Goal: Book appointment/travel/reservation

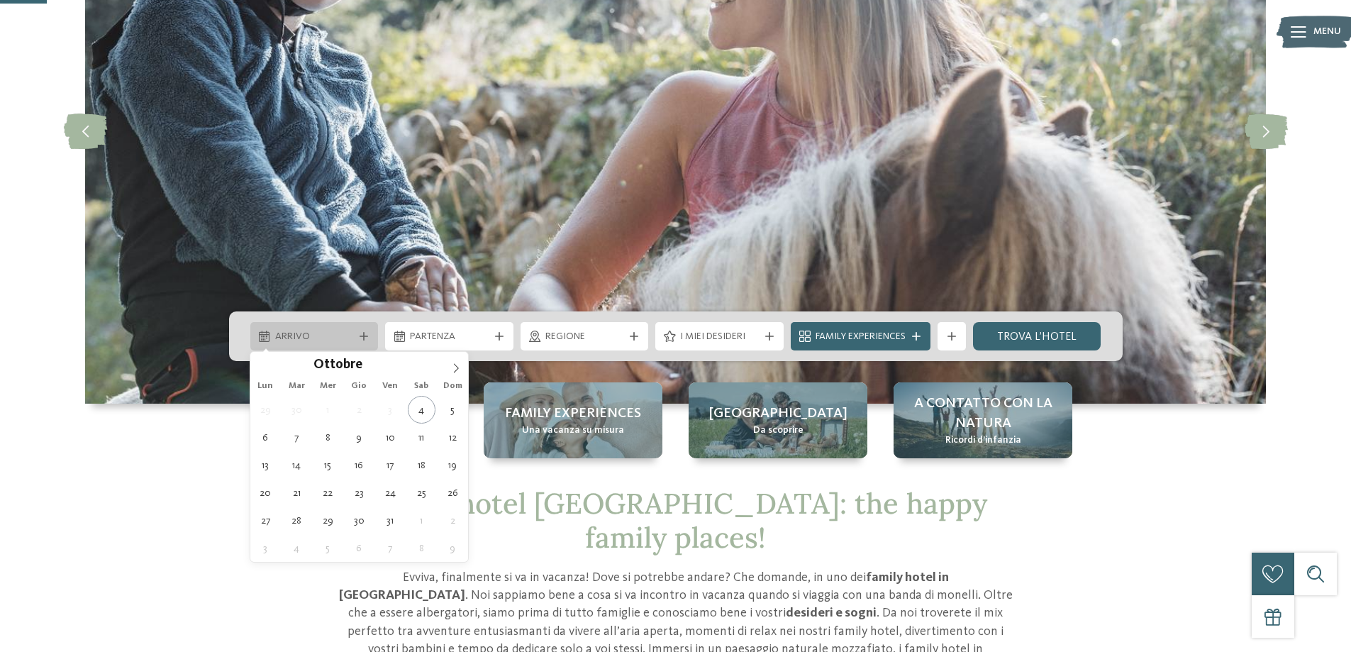
click at [374, 336] on div "Arrivo" at bounding box center [314, 336] width 128 height 28
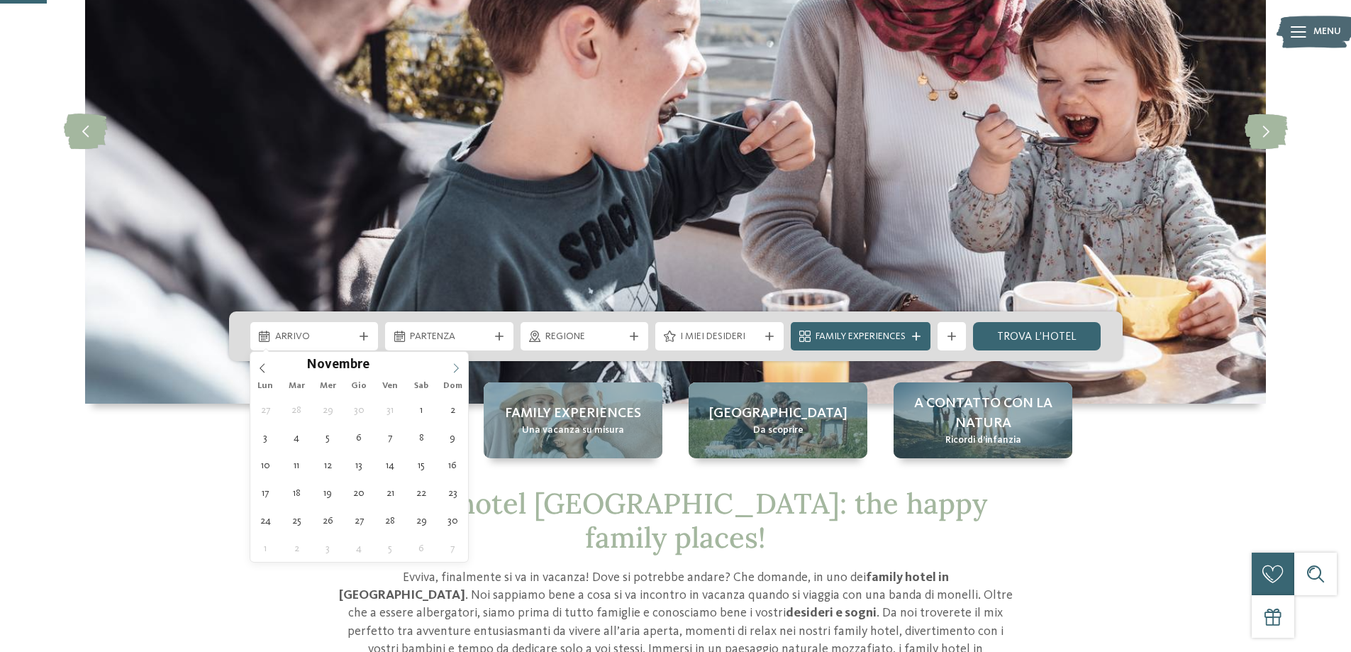
click at [457, 364] on icon at bounding box center [456, 368] width 10 height 10
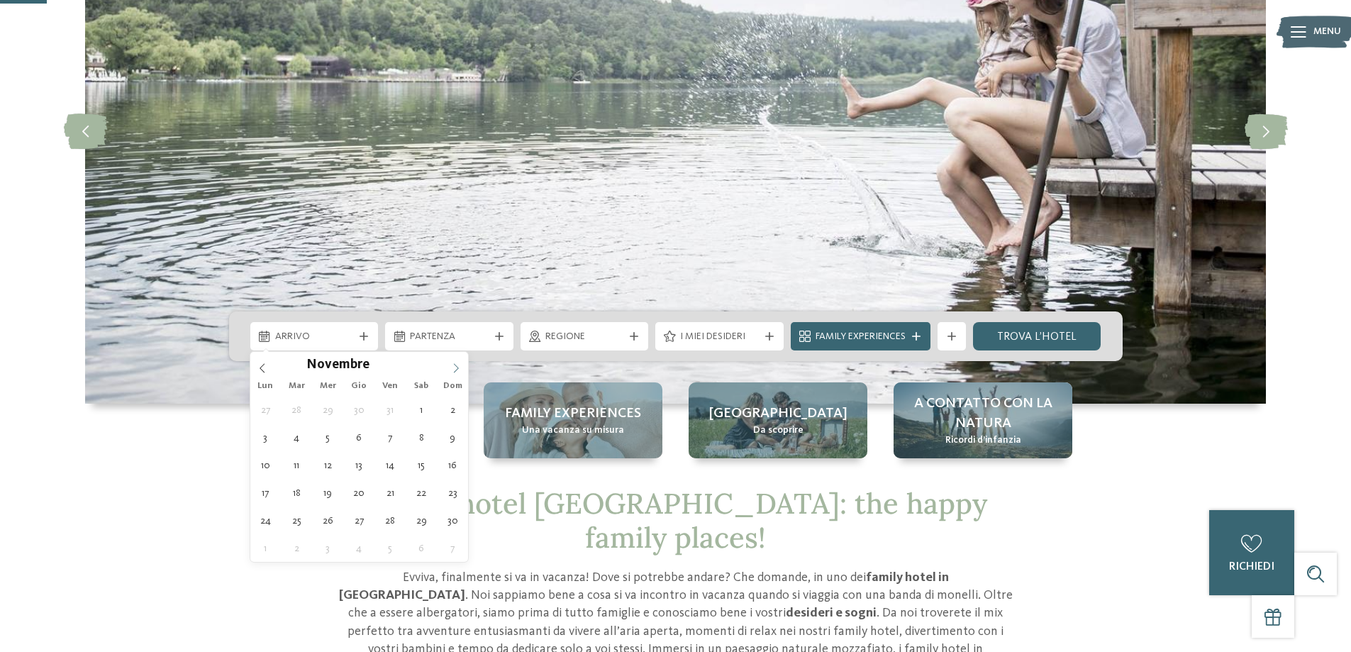
click at [461, 365] on icon at bounding box center [456, 368] width 10 height 10
type input "****"
click at [461, 364] on icon at bounding box center [456, 368] width 10 height 10
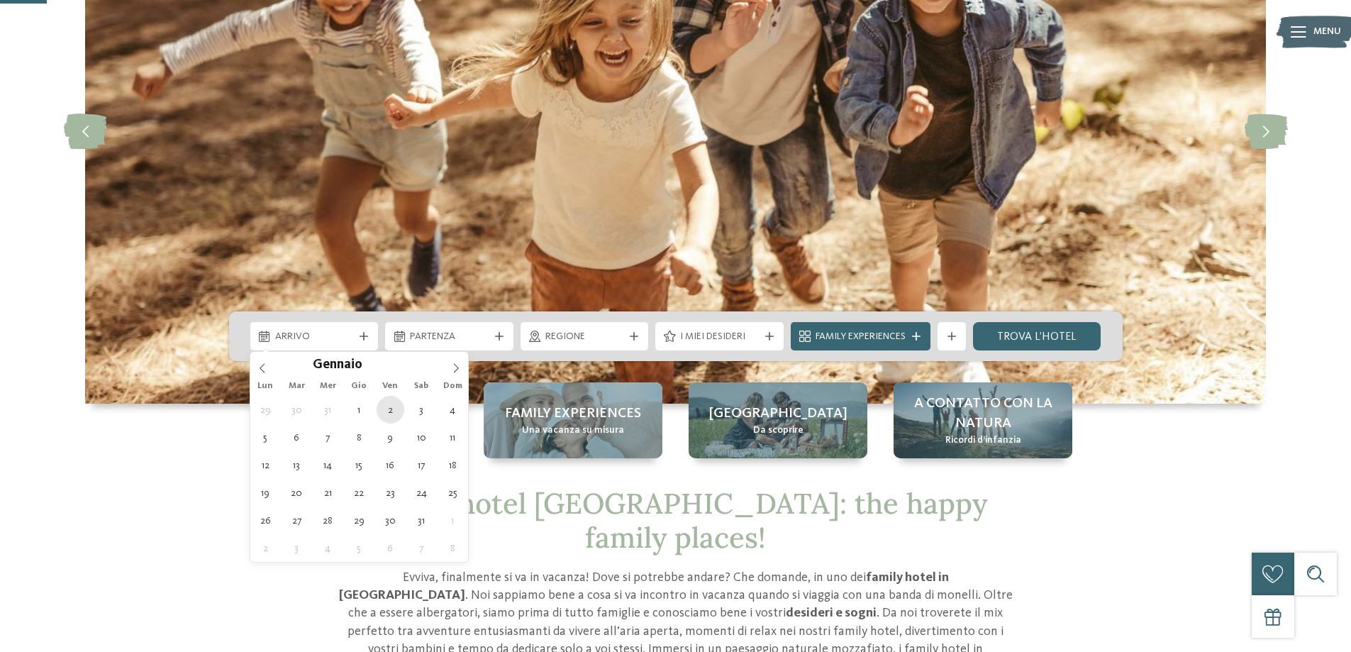
type div "02.01.2026"
type input "****"
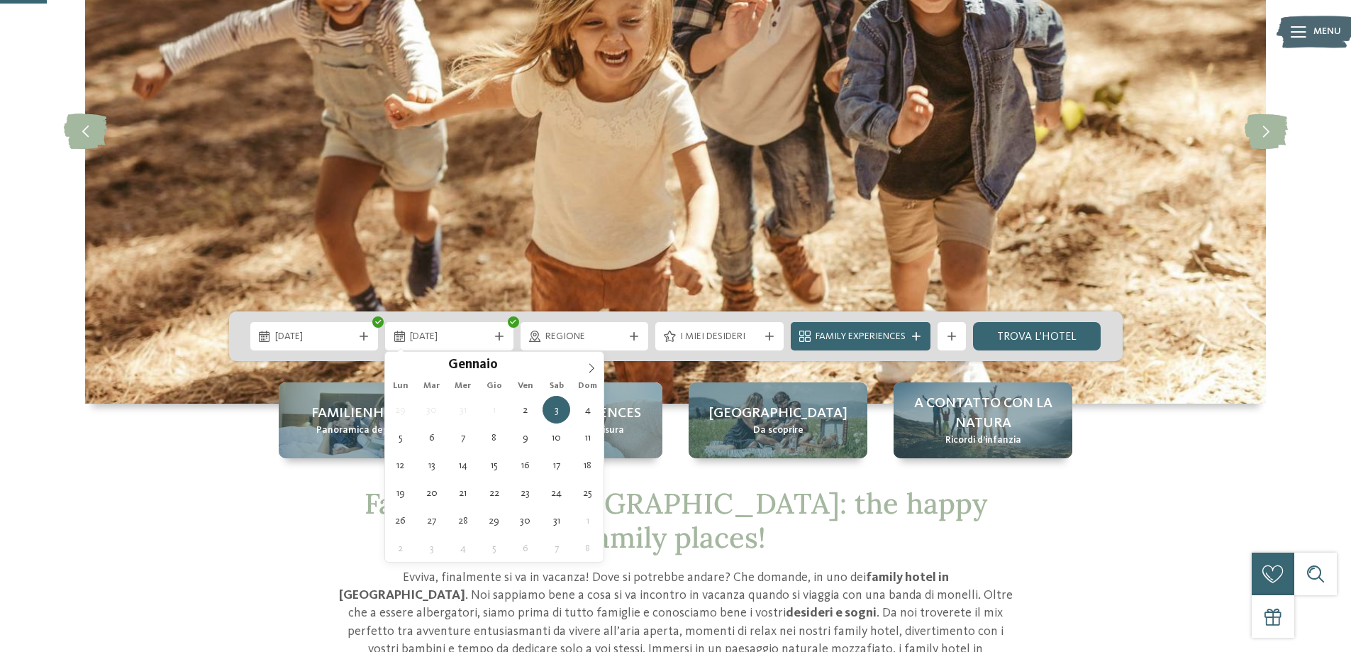
click at [393, 407] on span "29" at bounding box center [400, 410] width 28 height 28
type div "06.01.2026"
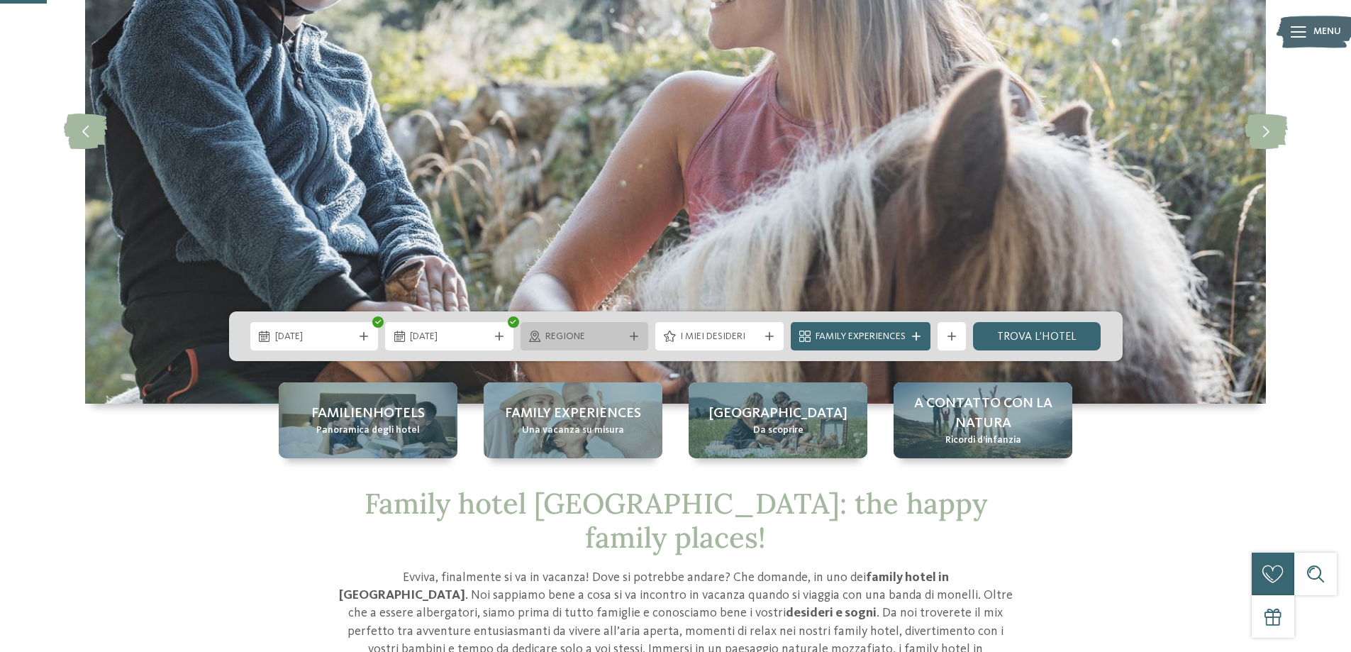
click at [633, 337] on icon at bounding box center [634, 336] width 9 height 9
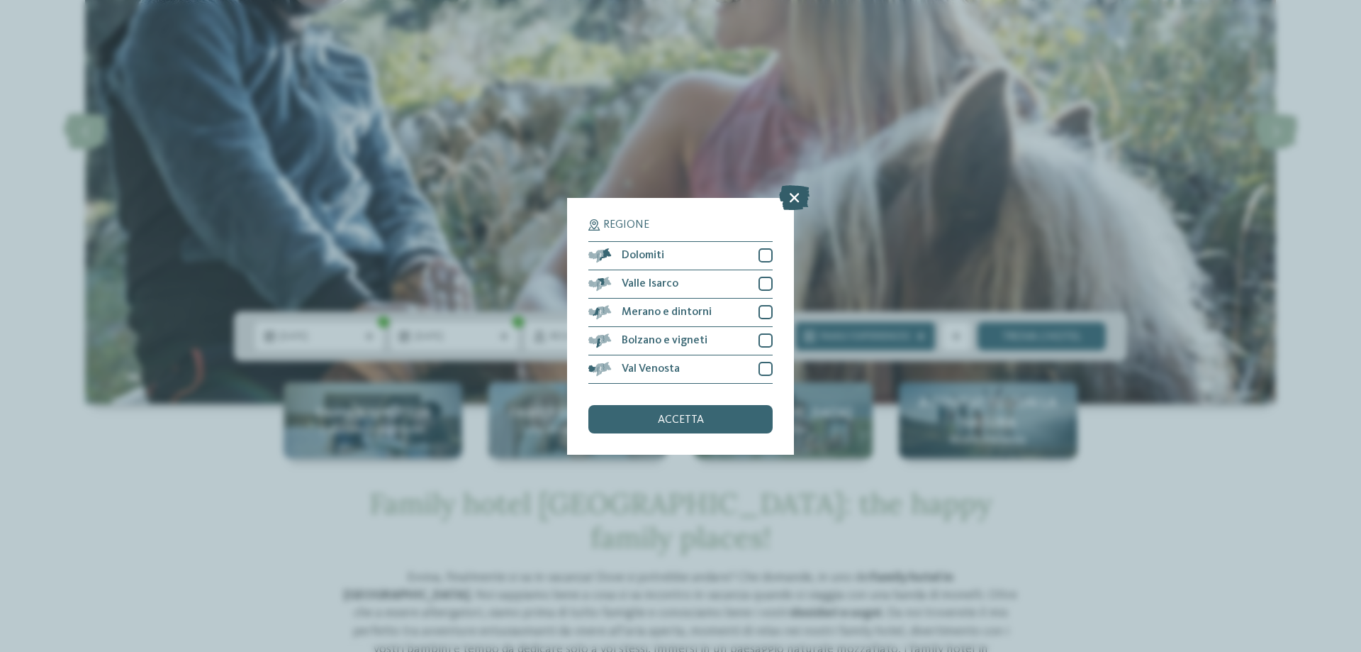
click at [783, 191] on icon at bounding box center [794, 196] width 30 height 25
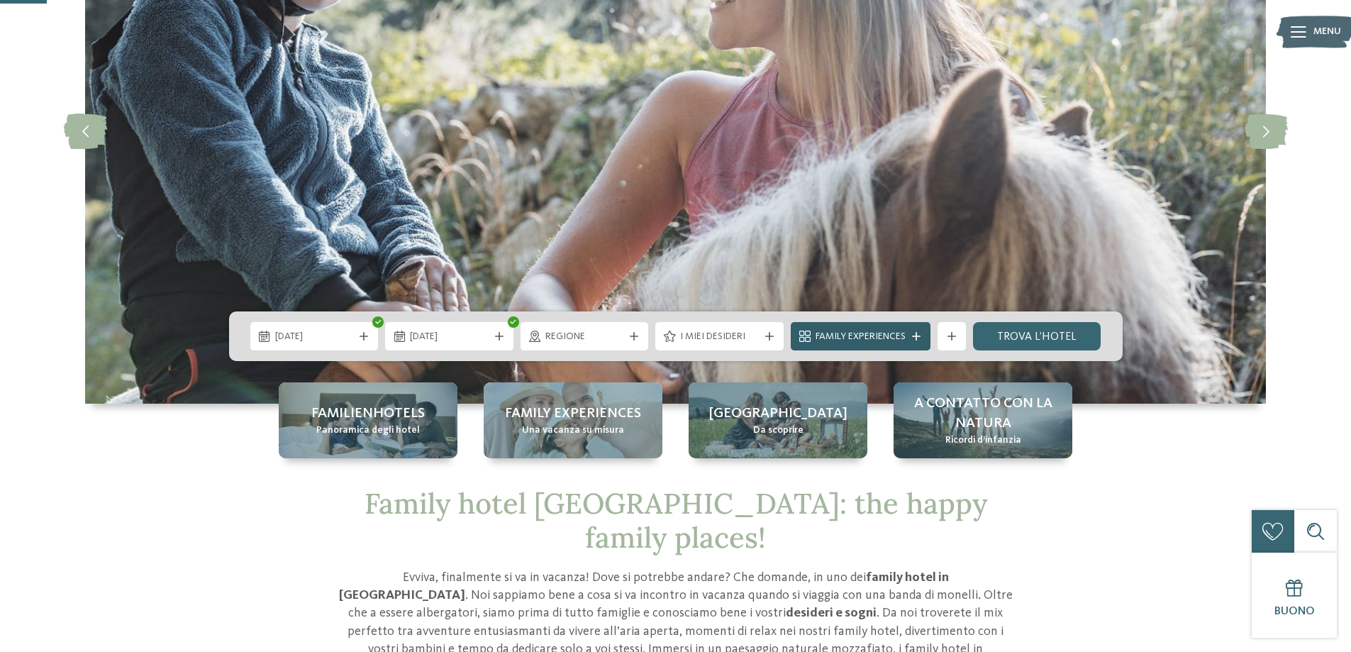
click at [866, 337] on span "Family Experiences" at bounding box center [860, 337] width 90 height 14
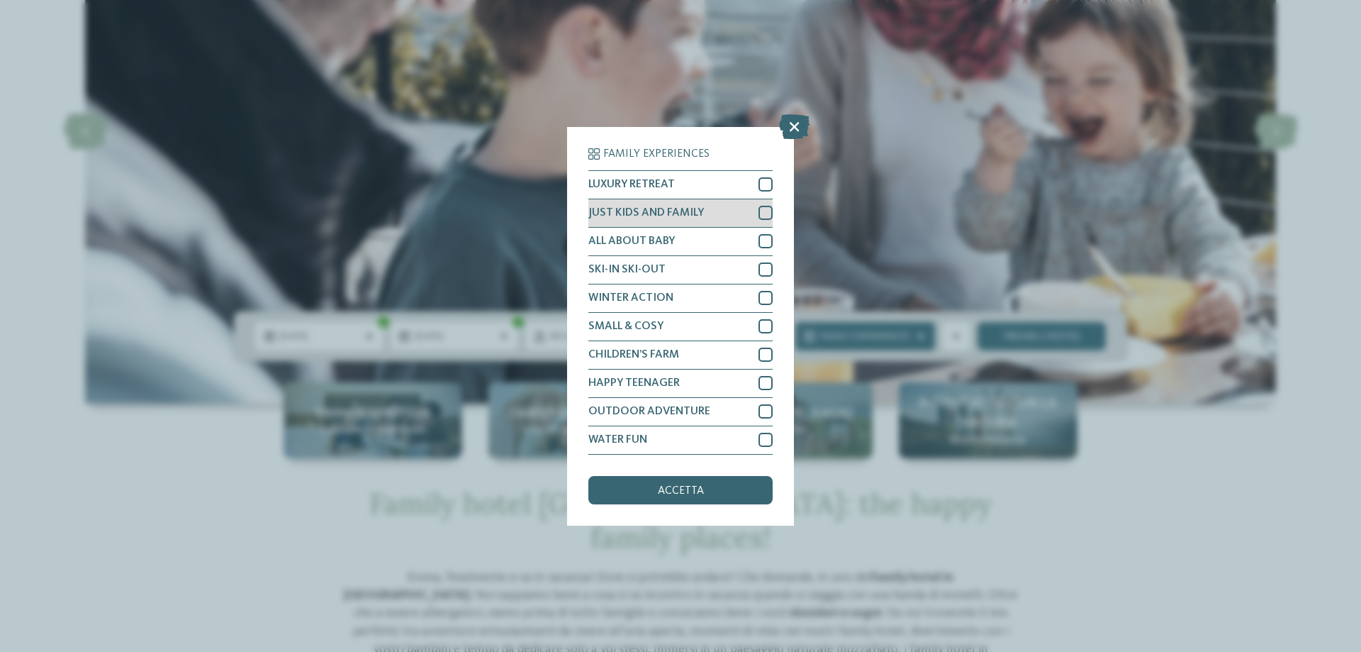
click at [757, 210] on div "JUST KIDS AND FAMILY" at bounding box center [680, 213] width 184 height 28
click at [755, 242] on div "ALL ABOUT BABY" at bounding box center [680, 242] width 184 height 28
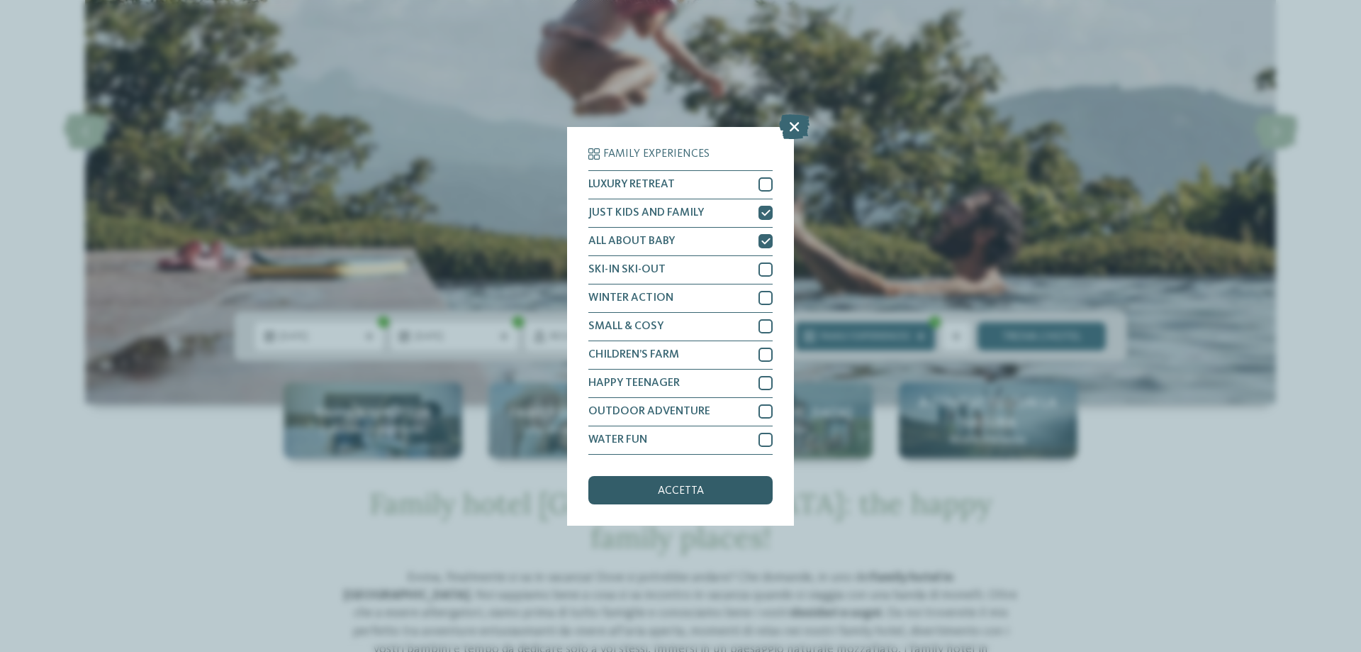
click at [733, 499] on div "accetta" at bounding box center [680, 490] width 184 height 28
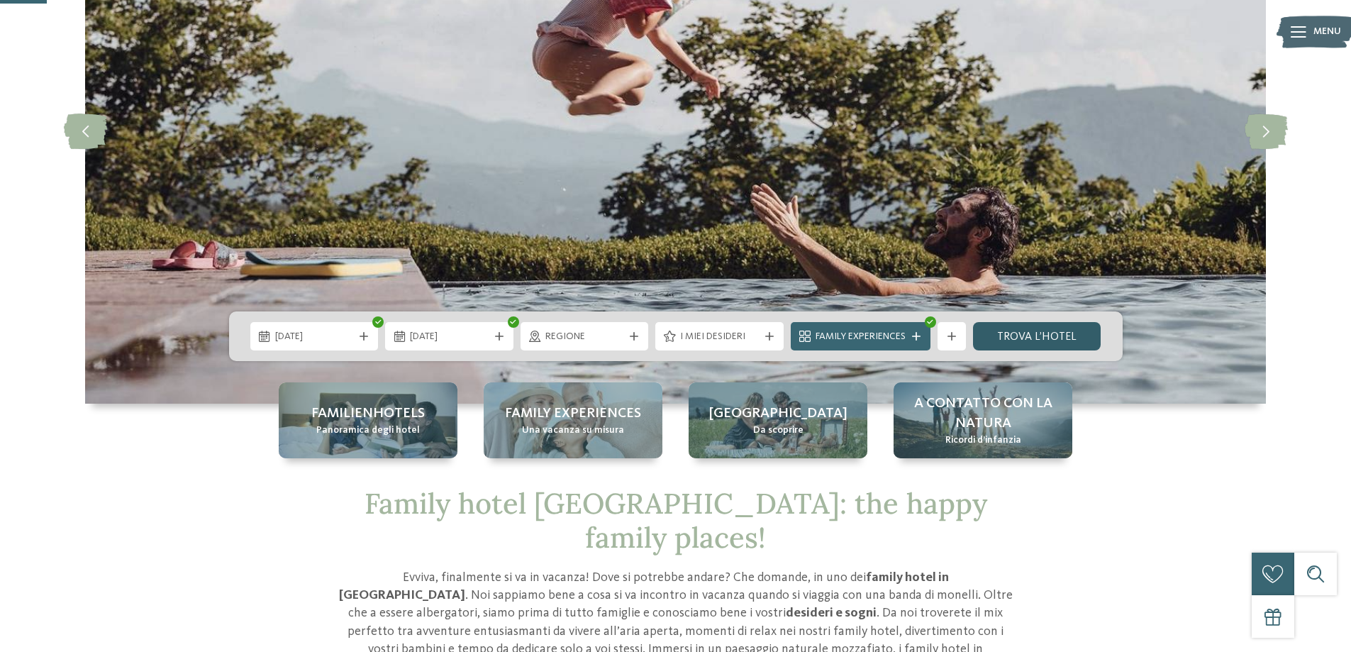
click at [1054, 337] on link "trova l’hotel" at bounding box center [1037, 336] width 128 height 28
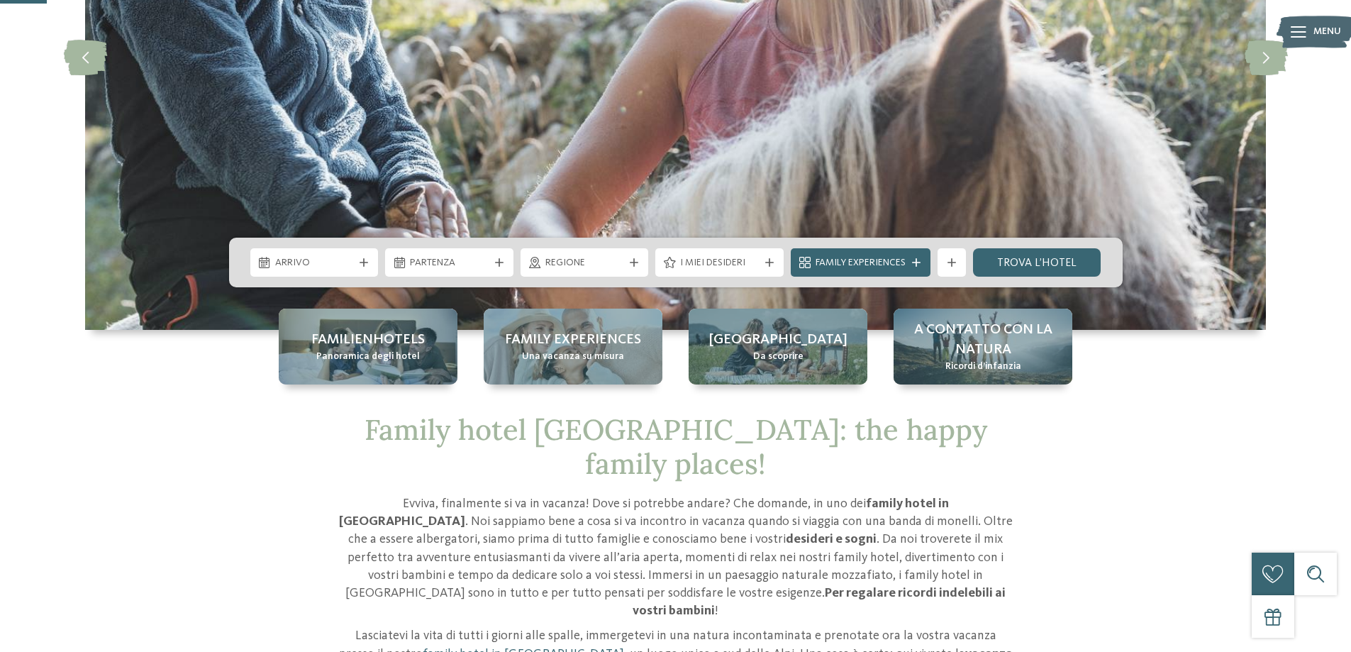
scroll to position [355, 0]
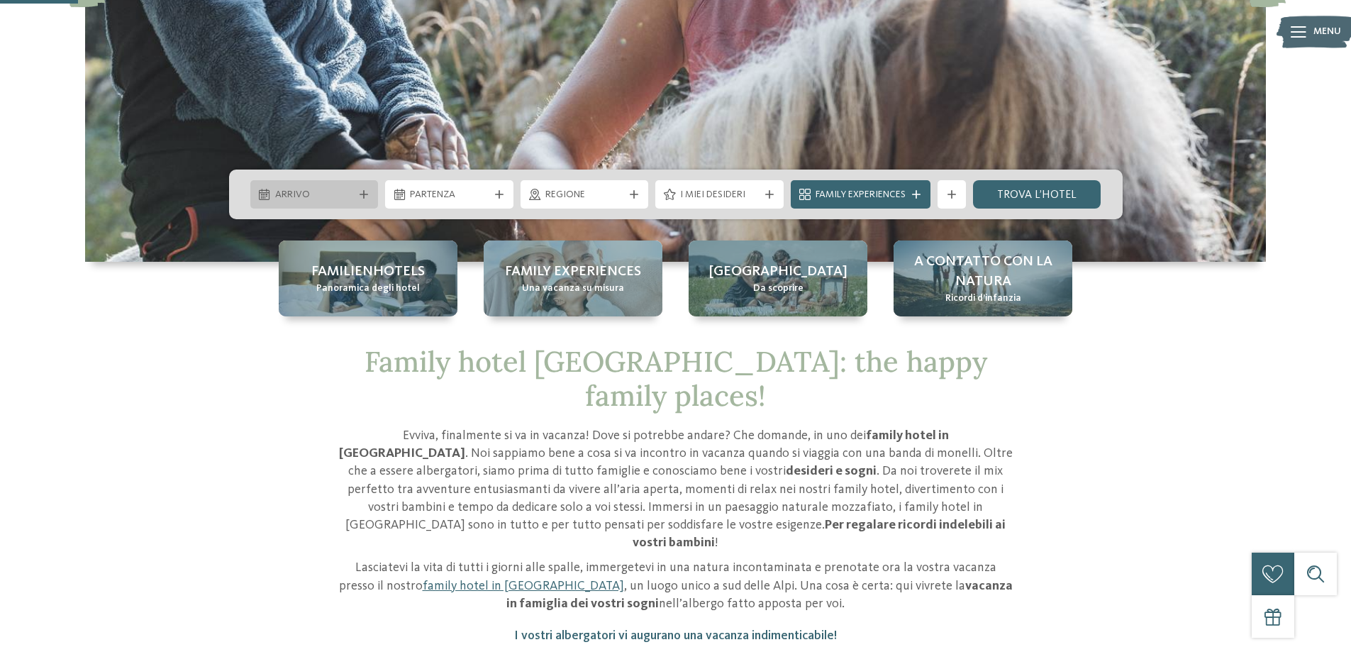
click at [320, 203] on div "Arrivo" at bounding box center [314, 194] width 128 height 28
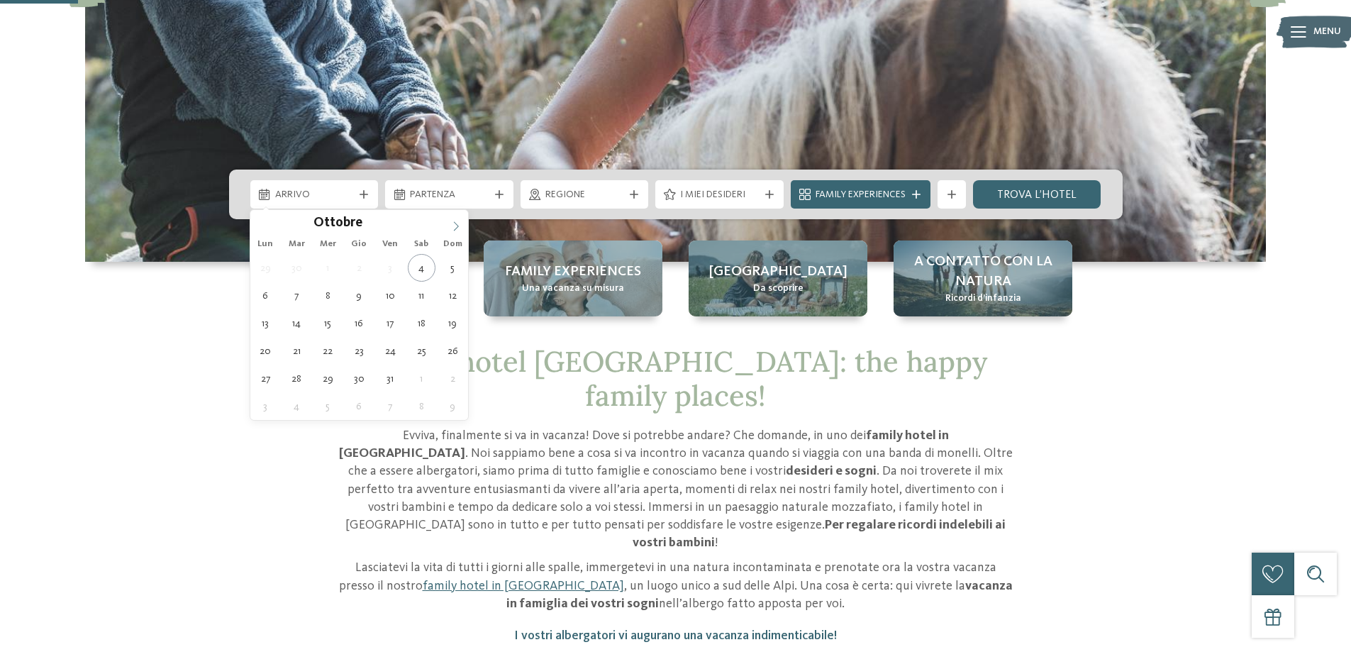
click at [450, 229] on span at bounding box center [456, 222] width 24 height 24
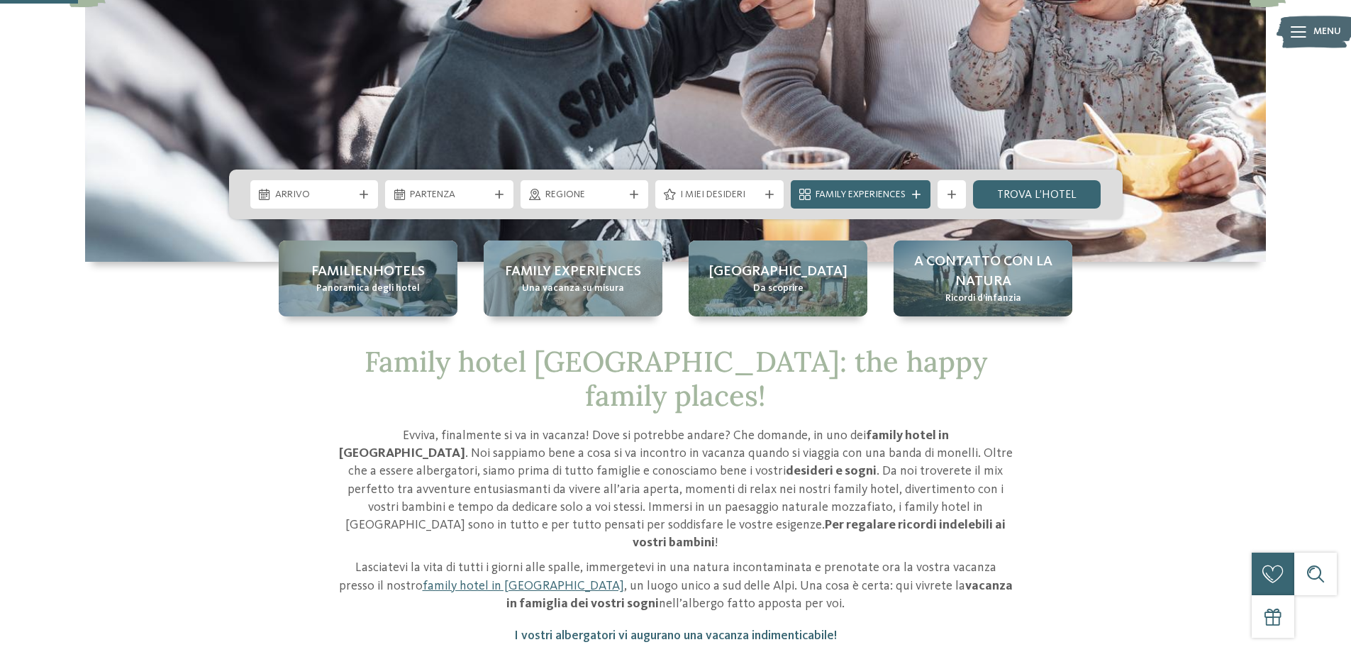
click at [870, 199] on span "Family Experiences" at bounding box center [860, 195] width 90 height 14
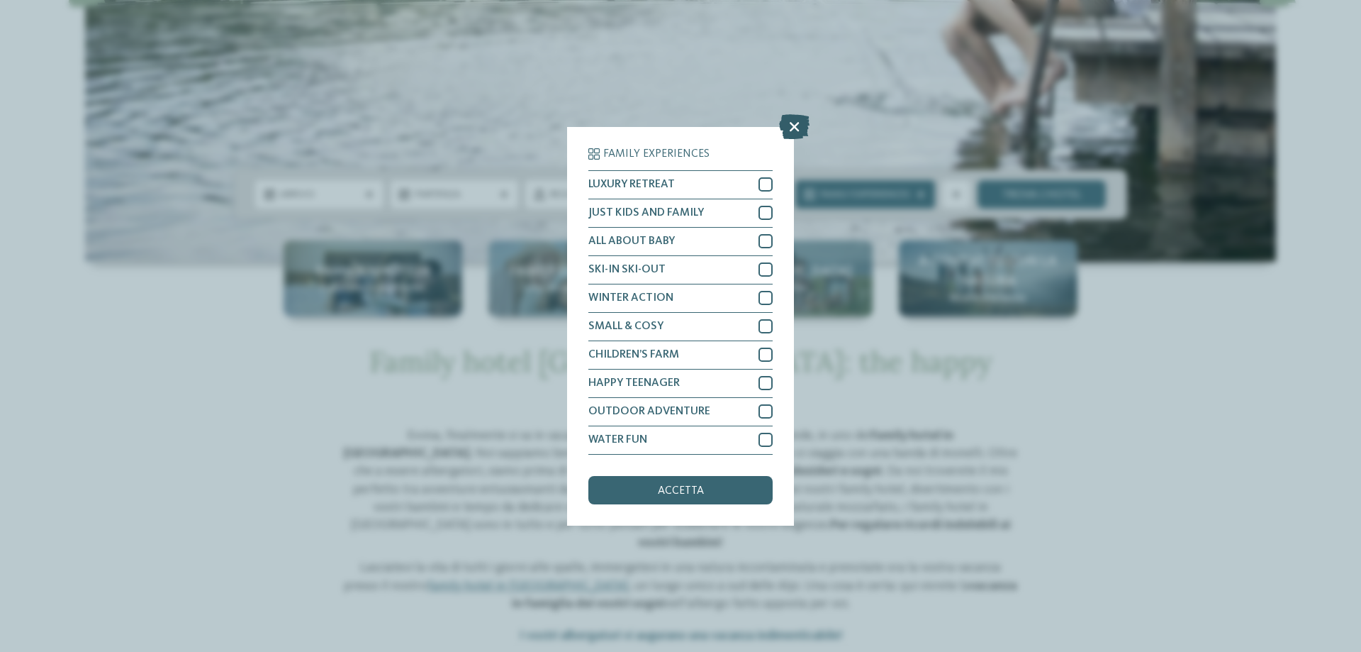
click at [789, 131] on icon at bounding box center [794, 125] width 30 height 25
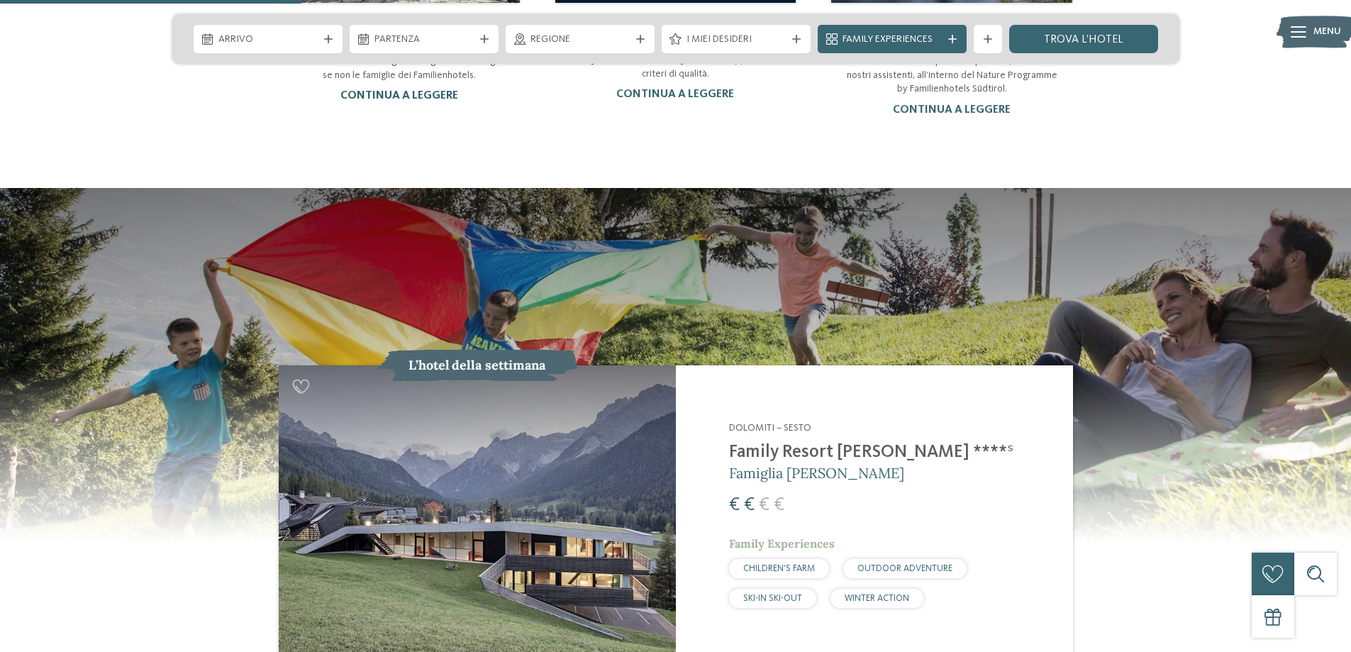
scroll to position [1489, 0]
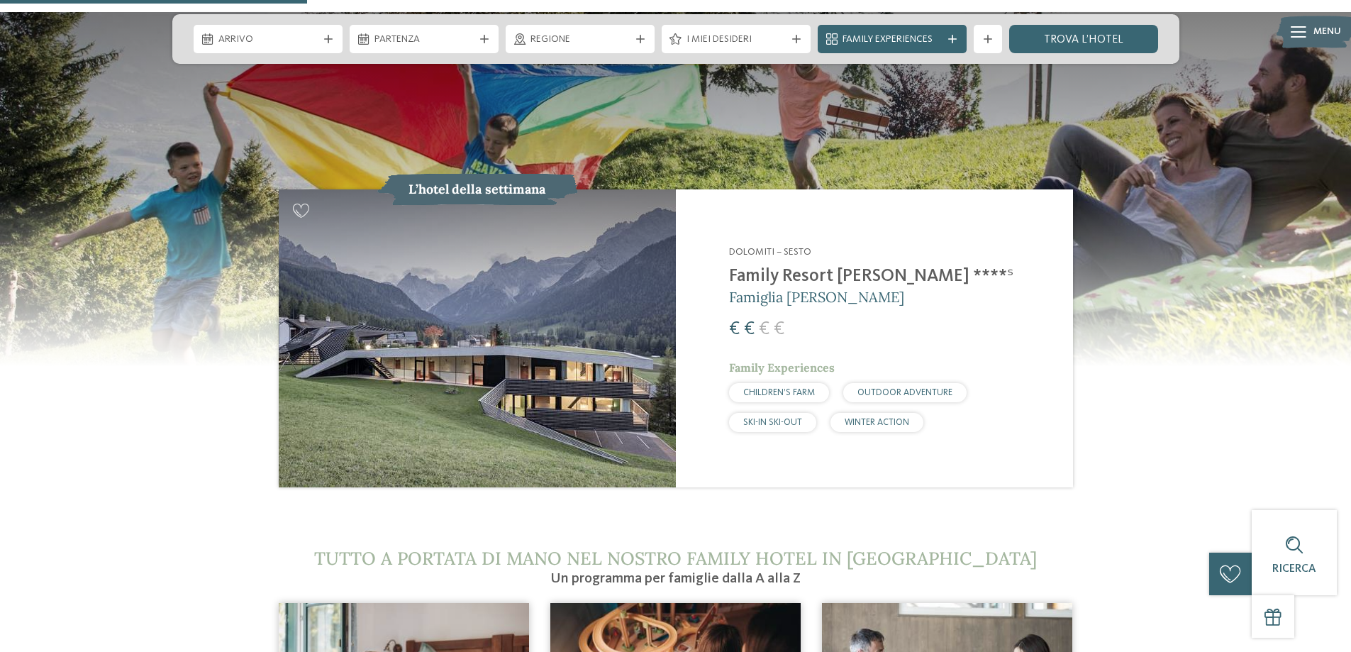
click at [788, 266] on h2 "Family Resort [PERSON_NAME] ****ˢ" at bounding box center [892, 276] width 326 height 21
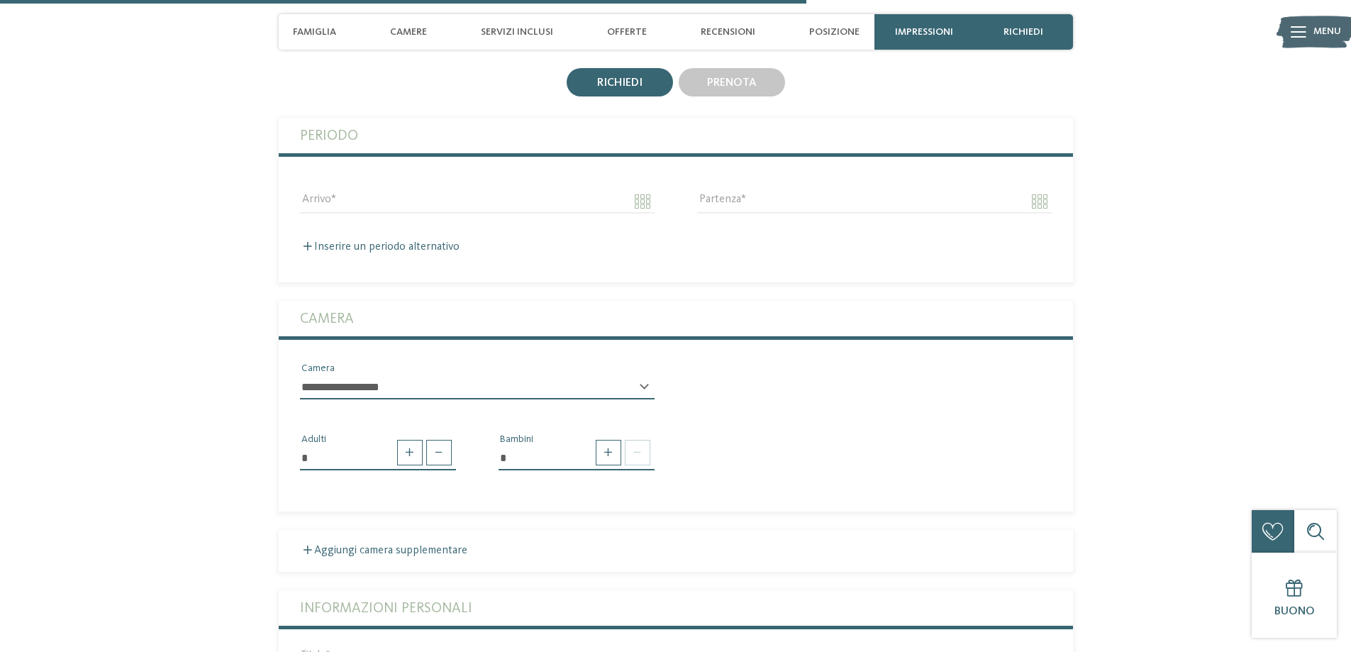
scroll to position [2411, 0]
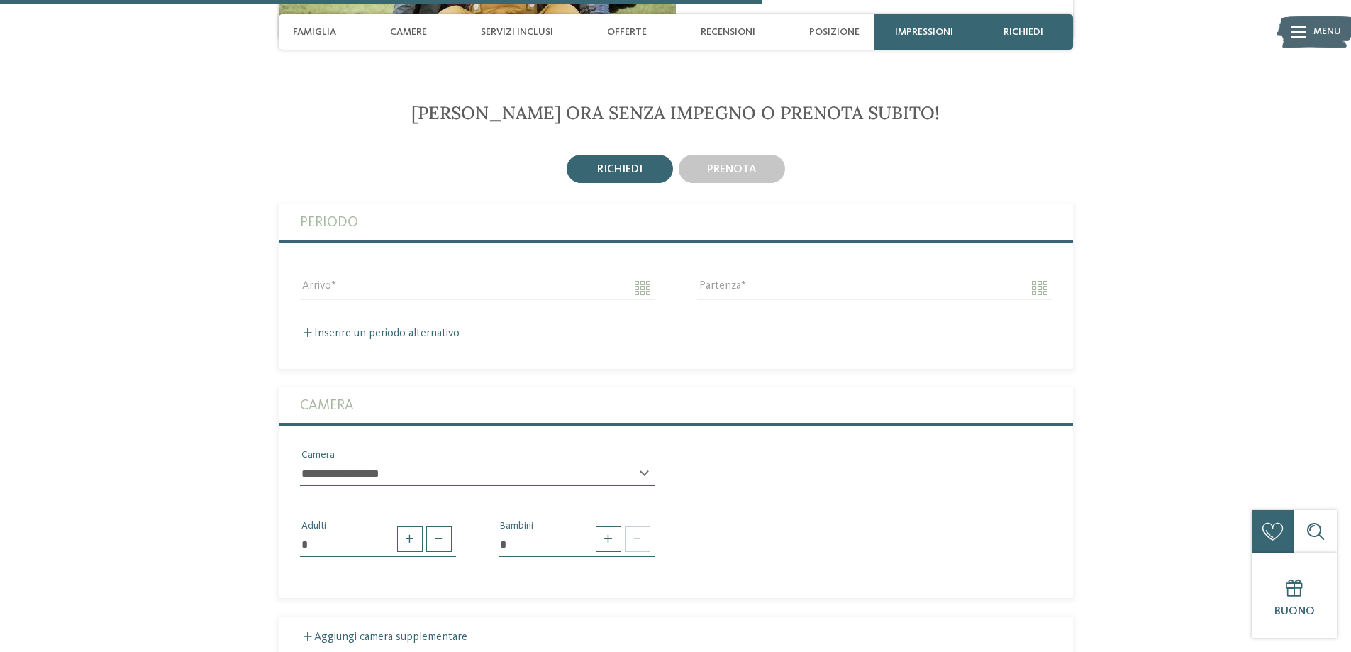
click at [637, 462] on select "**********" at bounding box center [477, 474] width 355 height 24
click at [638, 462] on select "**********" at bounding box center [477, 474] width 355 height 24
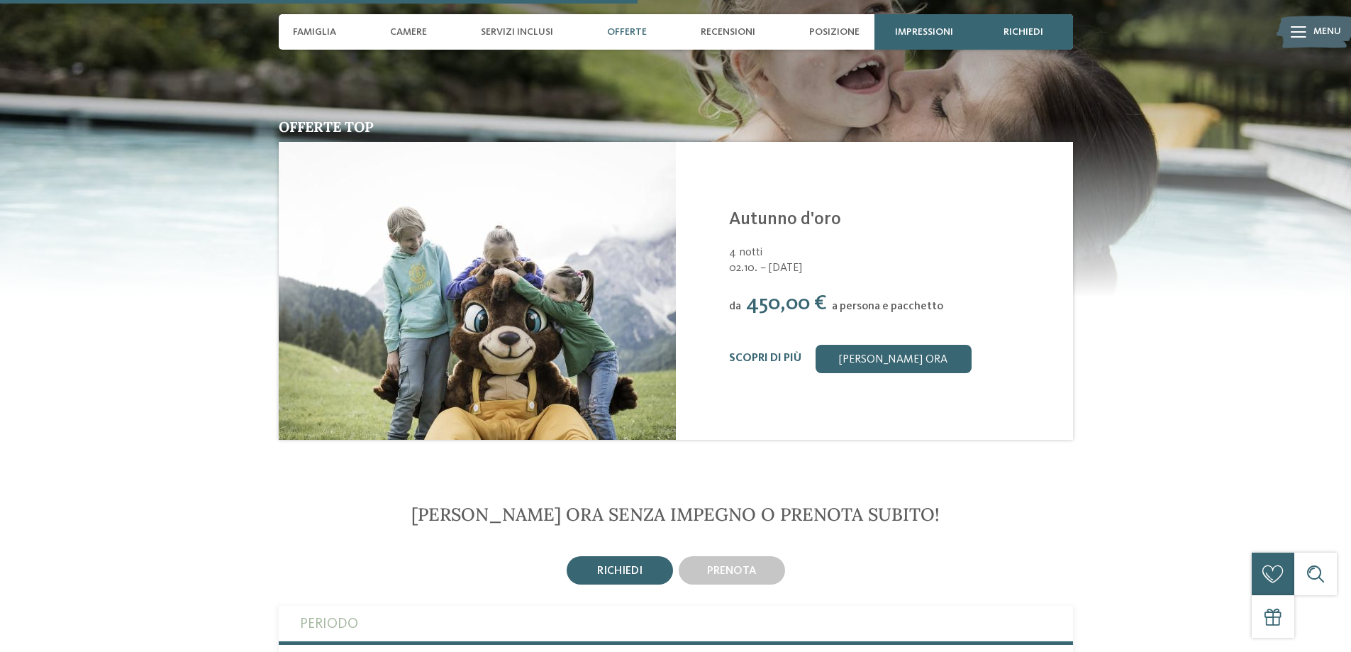
scroll to position [1985, 0]
